Goal: Task Accomplishment & Management: Complete application form

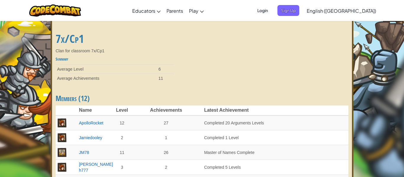
click at [271, 8] on span "Login" at bounding box center [263, 10] width 18 height 11
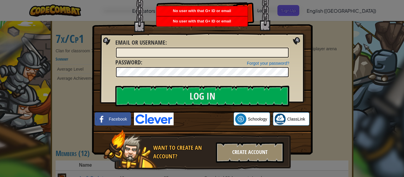
click at [265, 157] on div "Create Account" at bounding box center [250, 152] width 68 height 21
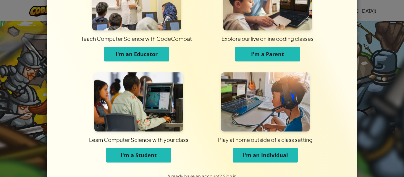
scroll to position [43, 0]
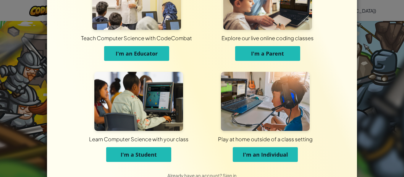
click at [283, 155] on span "I'm an Individual" at bounding box center [265, 154] width 45 height 7
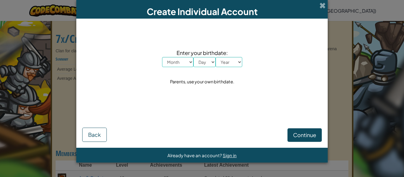
scroll to position [0, 0]
click at [183, 66] on select "Month January February March April May June July August September October Novem…" at bounding box center [177, 62] width 31 height 10
select select "5"
click at [162, 57] on select "Month January February March April May June July August September October Novem…" at bounding box center [177, 62] width 31 height 10
click at [205, 60] on select "Day 1 2 3 4 5 6 7 8 9 10 11 12 13 14 15 16 17 18 19 20 21 22 23 24 25 26 27 28 …" at bounding box center [204, 62] width 22 height 10
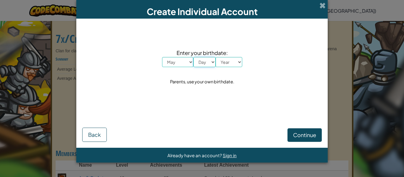
select select "4"
click at [193, 57] on select "Day 1 2 3 4 5 6 7 8 9 10 11 12 13 14 15 16 17 18 19 20 21 22 23 24 25 26 27 28 …" at bounding box center [204, 62] width 22 height 10
click at [228, 64] on select "Year 2025 2024 2023 2022 2021 2020 2019 2018 2017 2016 2015 2014 2013 2012 2011…" at bounding box center [228, 62] width 27 height 10
select select "2000"
click at [215, 57] on select "Year 2025 2024 2023 2022 2021 2020 2019 2018 2017 2016 2015 2014 2013 2012 2011…" at bounding box center [228, 62] width 27 height 10
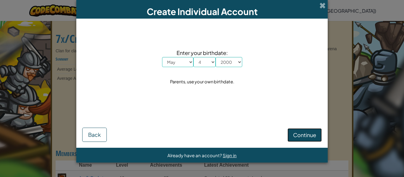
click at [301, 136] on span "Continue" at bounding box center [304, 135] width 23 height 7
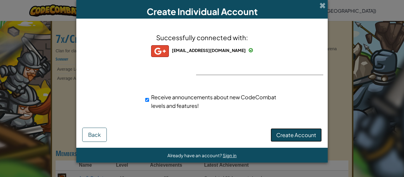
click at [304, 135] on span "Create Account" at bounding box center [296, 135] width 40 height 7
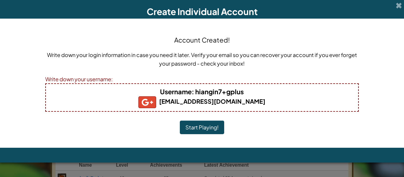
click at [208, 130] on button "Start Playing!" at bounding box center [202, 128] width 44 height 14
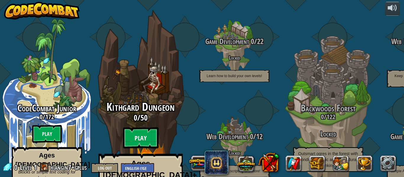
click at [132, 127] on btn "Play" at bounding box center [140, 137] width 35 height 21
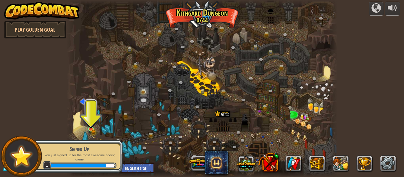
click at [90, 128] on img at bounding box center [91, 123] width 6 height 14
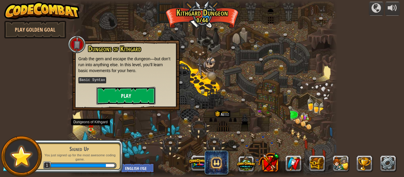
click at [103, 96] on button "Play" at bounding box center [125, 96] width 59 height 18
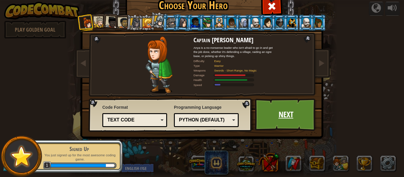
click at [298, 119] on link "Next" at bounding box center [286, 114] width 62 height 33
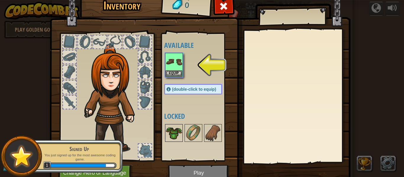
click at [173, 137] on img at bounding box center [173, 133] width 17 height 17
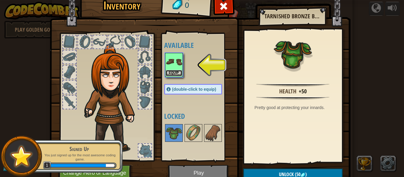
click at [173, 71] on button "Equip" at bounding box center [173, 73] width 17 height 6
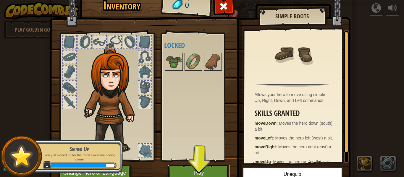
click at [210, 173] on button "Play" at bounding box center [199, 173] width 62 height 16
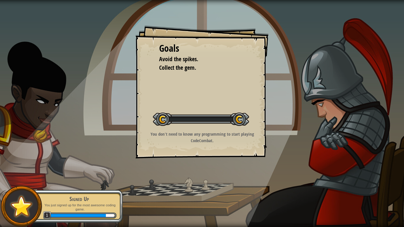
click at [205, 177] on div "Goals Avoid the spikes. Collect the gem. Start Level Error loading from server.…" at bounding box center [202, 113] width 404 height 227
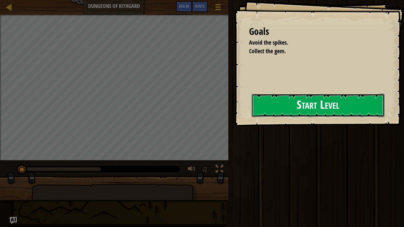
click at [295, 108] on button "Start Level" at bounding box center [317, 105] width 133 height 23
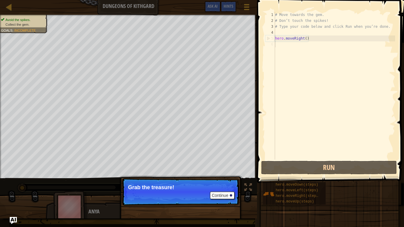
click at [215, 177] on p "Continue Grab the treasure!" at bounding box center [180, 191] width 117 height 27
click at [216, 177] on button "Continue" at bounding box center [222, 195] width 25 height 8
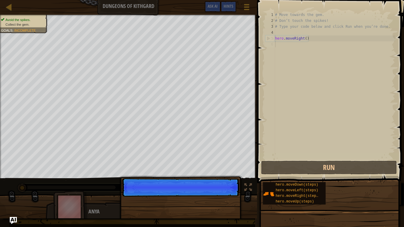
scroll to position [3, 0]
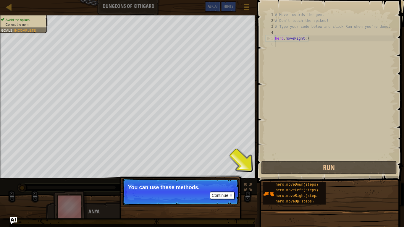
type textarea "hero.moveRight()"
click at [224, 177] on button "Continue" at bounding box center [222, 195] width 25 height 8
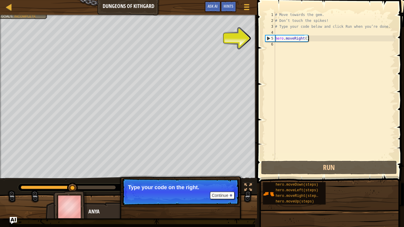
click at [300, 39] on div "# Move towards the gem. # Don’t touch the spikes! # Type your code below and cl…" at bounding box center [334, 92] width 121 height 160
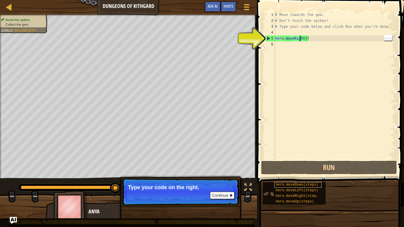
click at [310, 177] on span "hero.moveDown(steps)" at bounding box center [296, 185] width 43 height 4
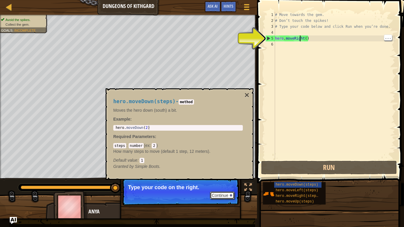
click at [230, 177] on div at bounding box center [231, 195] width 2 height 2
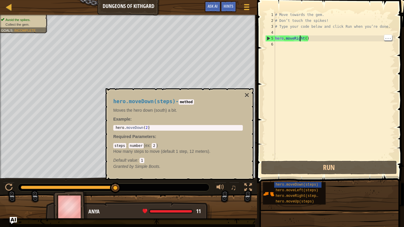
click at [215, 126] on div "hero . moveDown ( 2 )" at bounding box center [177, 132] width 127 height 13
type textarea "hero.moveDown(2)"
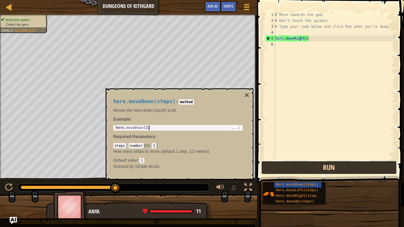
click at [354, 168] on button "Run" at bounding box center [329, 168] width 136 height 14
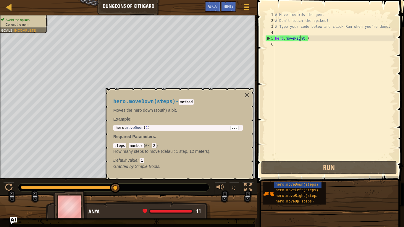
click at [294, 50] on div "# Move towards the gem. # Don’t touch the spikes! # Type your code below and cl…" at bounding box center [334, 92] width 121 height 160
click at [225, 127] on div "hero . moveDown ( 2 )" at bounding box center [177, 132] width 127 height 13
click at [390, 44] on span "..." at bounding box center [388, 43] width 8 height 5
click at [375, 46] on div "# Move towards the gem. # Don’t touch the spikes! # Type your code below and cl…" at bounding box center [334, 92] width 121 height 160
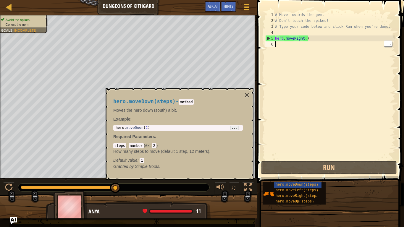
click at [235, 128] on span "..." at bounding box center [234, 127] width 8 height 5
click at [218, 129] on div "hero . moveDown ( 2 )" at bounding box center [177, 132] width 127 height 13
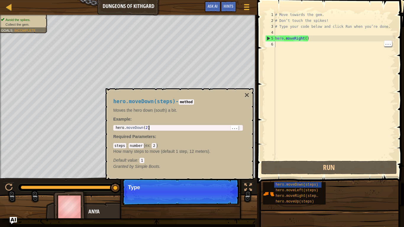
click at [158, 142] on div "hero.moveDown(steps) - method Moves the hero down (south) a bit. Example : hero…" at bounding box center [178, 134] width 138 height 82
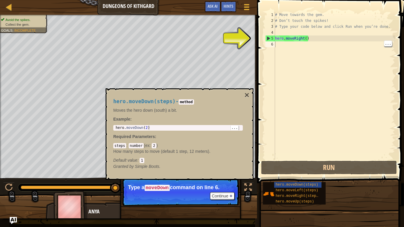
click at [286, 46] on div "# Move towards the gem. # Don’t touch the spikes! # Type your code below and cl…" at bounding box center [334, 92] width 121 height 160
click at [306, 177] on span "hero.moveDown(steps)" at bounding box center [296, 185] width 43 height 4
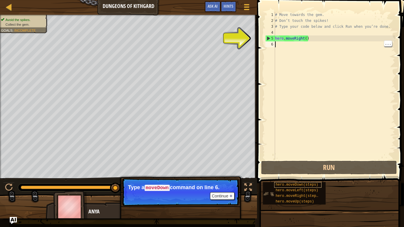
click at [309, 177] on span "hero.moveDown(steps)" at bounding box center [296, 185] width 43 height 4
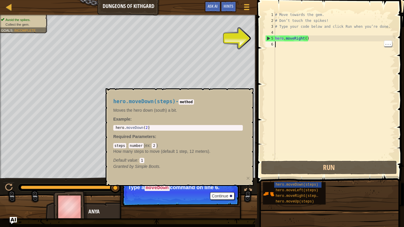
click at [218, 127] on div "hero . moveDown ( 2 )" at bounding box center [177, 132] width 127 height 13
type textarea "hero.moveDown(2)"
click at [142, 160] on code "1" at bounding box center [141, 160] width 4 height 5
click at [214, 177] on button "Continue" at bounding box center [222, 196] width 25 height 8
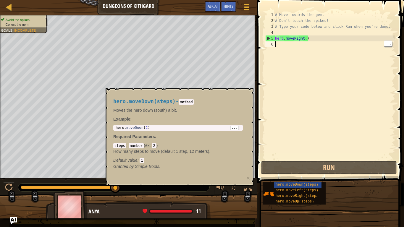
click at [160, 125] on div "hero.moveDown(2) 1 hero . moveDown ( 2 ) הההההההההההההההההההההההההההההההההההההה…" at bounding box center [177, 128] width 129 height 6
click at [213, 10] on button "Ask AI" at bounding box center [212, 6] width 16 height 11
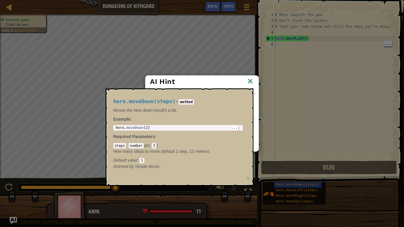
click at [250, 82] on img at bounding box center [250, 81] width 8 height 9
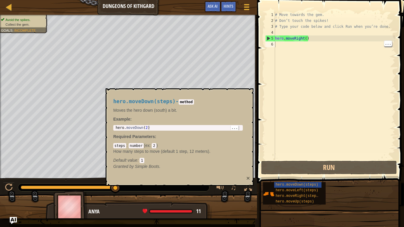
click at [248, 177] on button "×" at bounding box center [248, 178] width 4 height 6
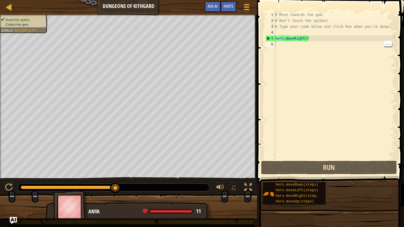
click at [300, 46] on div "# Move towards the gem. # Don’t touch the spikes! # Type your code below and cl…" at bounding box center [334, 92] width 121 height 160
click at [264, 37] on div "1 2 3 4 5 6 # Move towards the gem. # Don’t touch the spikes! # Type your code …" at bounding box center [329, 86] width 131 height 148
click at [267, 38] on div "5" at bounding box center [269, 38] width 9 height 6
type textarea "hero.moveRight()"
click at [10, 177] on div at bounding box center [9, 188] width 8 height 8
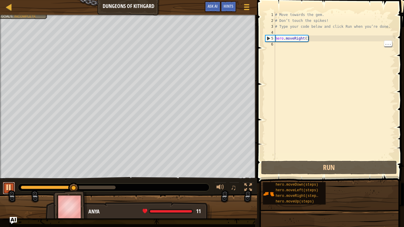
click at [10, 177] on div at bounding box center [9, 188] width 8 height 8
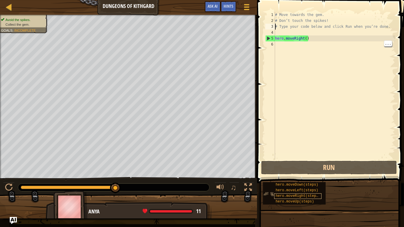
click at [275, 177] on span "hero.moveRight(steps)" at bounding box center [297, 196] width 45 height 4
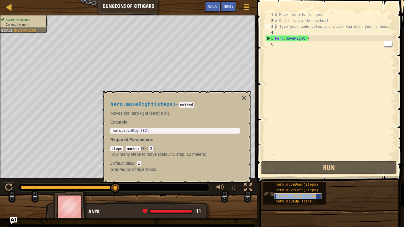
click at [279, 177] on span "hero.moveRight(steps)" at bounding box center [297, 196] width 45 height 4
click at [297, 177] on div "hero.moveDown(steps)" at bounding box center [297, 185] width 47 height 6
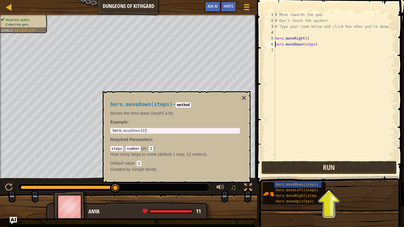
click at [344, 169] on button "Run" at bounding box center [329, 168] width 136 height 14
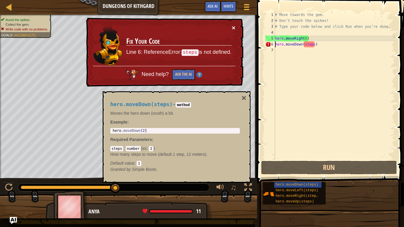
click at [232, 25] on button "×" at bounding box center [234, 28] width 4 height 6
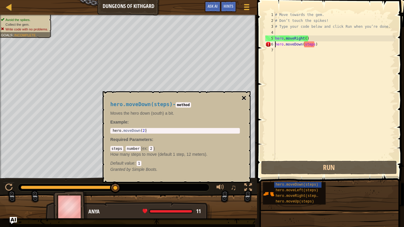
click at [243, 100] on button "×" at bounding box center [243, 98] width 5 height 8
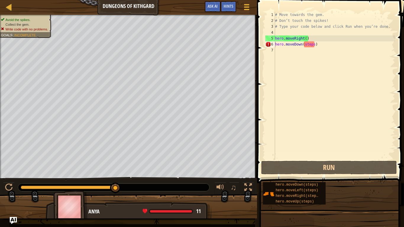
click at [304, 44] on div "# Move towards the gem. # Don’t touch the spikes! # Type your code below and cl…" at bounding box center [334, 92] width 121 height 160
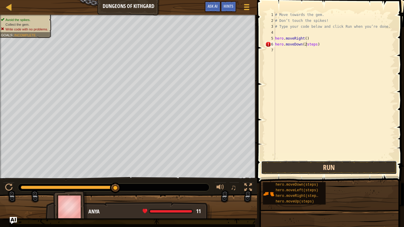
click at [307, 165] on button "Run" at bounding box center [329, 168] width 136 height 14
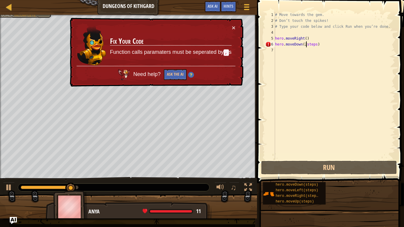
scroll to position [3, 5]
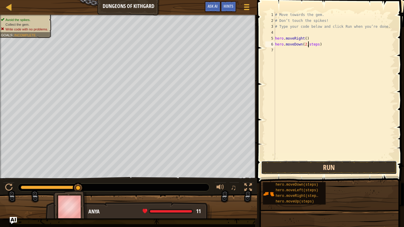
click at [304, 164] on button "Run" at bounding box center [329, 168] width 136 height 14
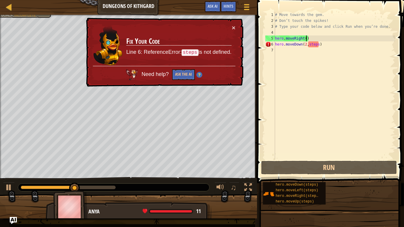
click at [306, 38] on div "# Move towards the gem. # Don’t touch the spikes! # Type your code below and cl…" at bounding box center [334, 92] width 121 height 160
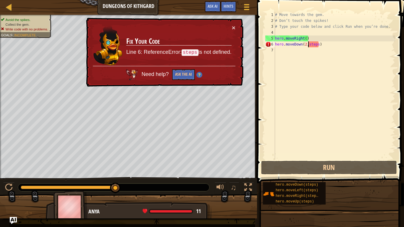
click at [308, 44] on div "# Move towards the gem. # Don’t touch the spikes! # Type your code below and cl…" at bounding box center [334, 92] width 121 height 160
drag, startPoint x: 308, startPoint y: 44, endPoint x: 319, endPoint y: 42, distance: 11.1
click at [319, 42] on div "# Move towards the gem. # Don’t touch the spikes! # Type your code below and cl…" at bounding box center [334, 92] width 121 height 160
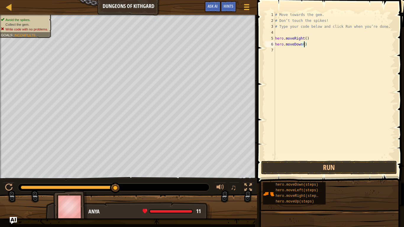
scroll to position [3, 4]
click at [302, 162] on button "Run" at bounding box center [329, 168] width 136 height 14
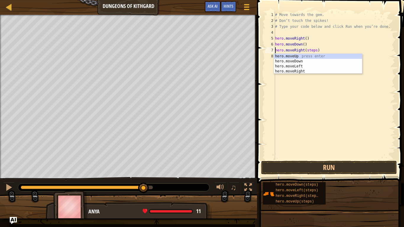
click at [316, 51] on div "# Move towards the gem. # Don’t touch the spikes! # Type your code below and cl…" at bounding box center [334, 92] width 121 height 160
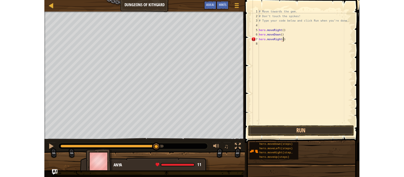
scroll to position [3, 4]
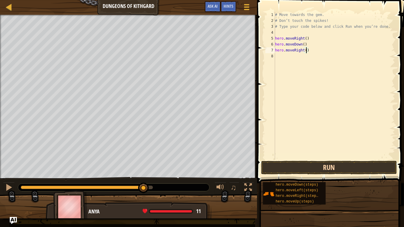
type textarea "hero.moveRight()"
click at [328, 168] on button "Run" at bounding box center [329, 168] width 136 height 14
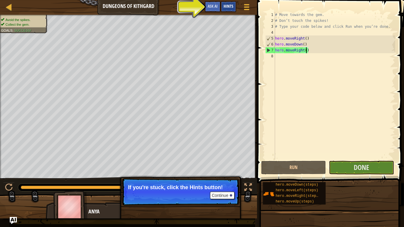
click at [234, 11] on div "Hints" at bounding box center [228, 6] width 16 height 11
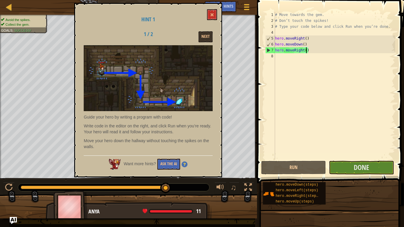
click at [219, 17] on div "Hint 1 1 / 2 Next Guide your hero by writing a program with code! Write code in…" at bounding box center [148, 90] width 148 height 174
click at [209, 20] on button at bounding box center [212, 14] width 10 height 11
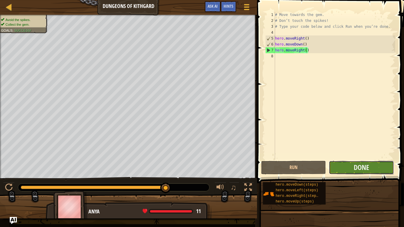
click at [347, 166] on button "Done" at bounding box center [361, 168] width 65 height 14
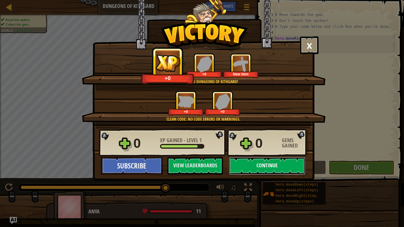
click at [262, 171] on button "Continue" at bounding box center [267, 166] width 76 height 18
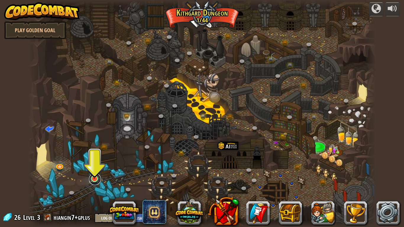
click at [90, 177] on link at bounding box center [95, 179] width 12 height 12
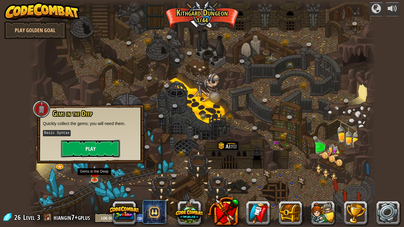
click at [77, 153] on button "Play" at bounding box center [90, 149] width 59 height 18
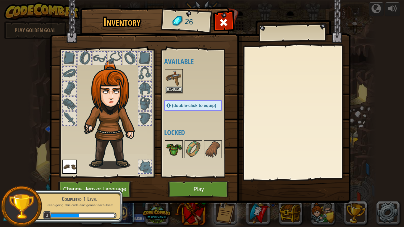
click at [173, 147] on img at bounding box center [173, 149] width 17 height 17
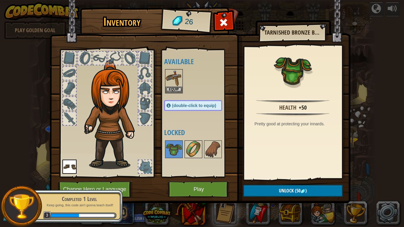
click at [197, 149] on img at bounding box center [193, 149] width 17 height 17
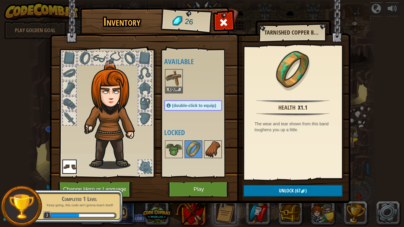
click at [221, 147] on img at bounding box center [212, 149] width 17 height 17
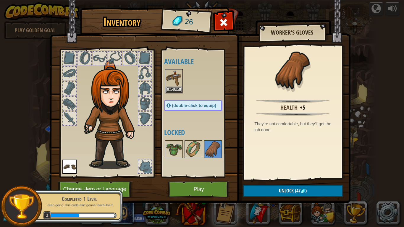
click at [216, 105] on span "(double-click to equip)" at bounding box center [194, 105] width 44 height 5
click at [219, 157] on img at bounding box center [212, 149] width 17 height 17
click at [219, 152] on img at bounding box center [212, 149] width 17 height 17
click at [199, 148] on img at bounding box center [193, 149] width 17 height 17
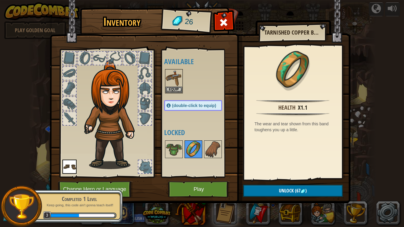
click at [196, 147] on img at bounding box center [193, 149] width 17 height 17
click at [194, 147] on img at bounding box center [193, 149] width 17 height 17
click at [180, 147] on img at bounding box center [173, 149] width 17 height 17
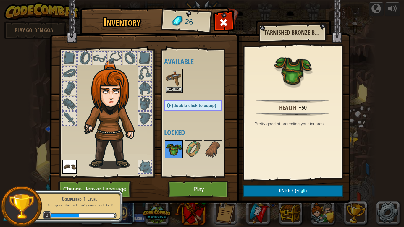
click at [178, 145] on img at bounding box center [173, 149] width 17 height 17
click at [209, 177] on button "Play" at bounding box center [199, 189] width 62 height 16
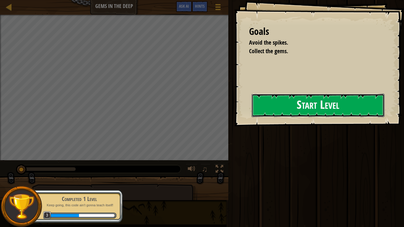
click at [341, 110] on button "Start Level" at bounding box center [317, 105] width 133 height 23
